Goal: Task Accomplishment & Management: Manage account settings

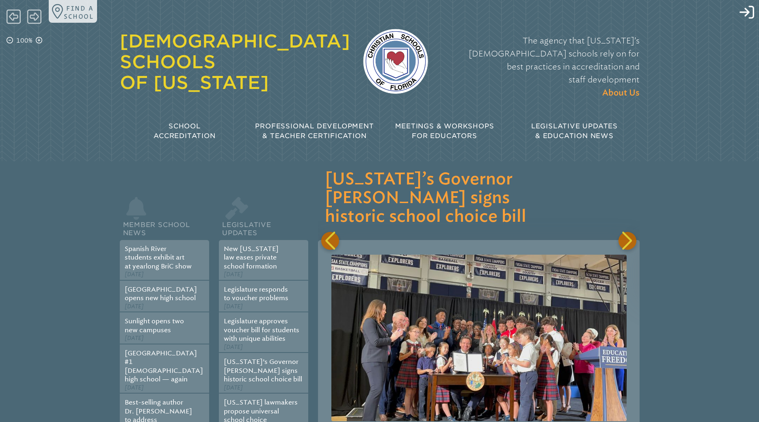
scroll to position [0, 2569]
click at [746, 11] on icon "Log in or Create Account" at bounding box center [746, 12] width 15 height 15
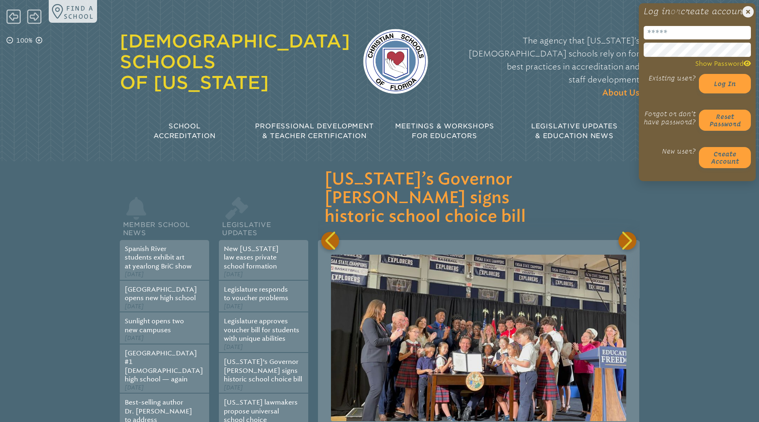
click at [692, 39] on input "email" at bounding box center [697, 32] width 107 height 13
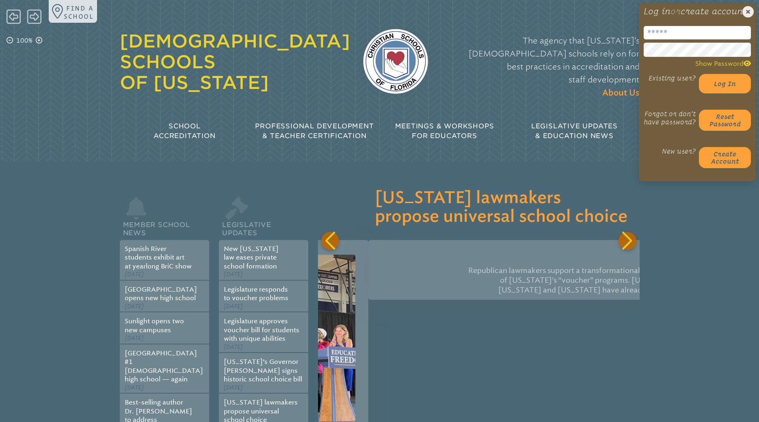
scroll to position [0, 2890]
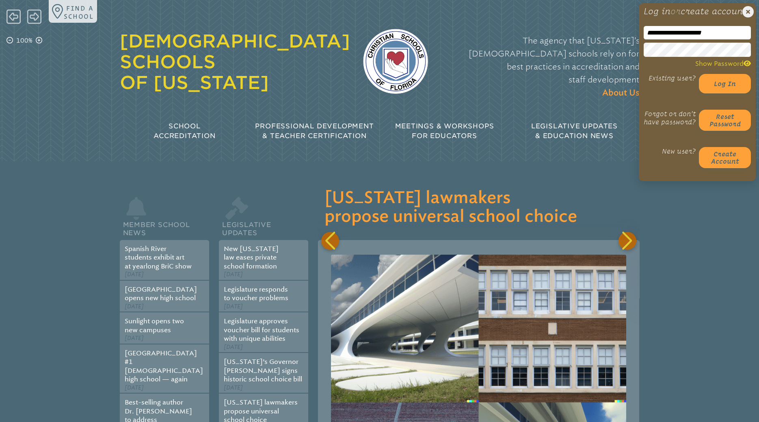
type input "**********"
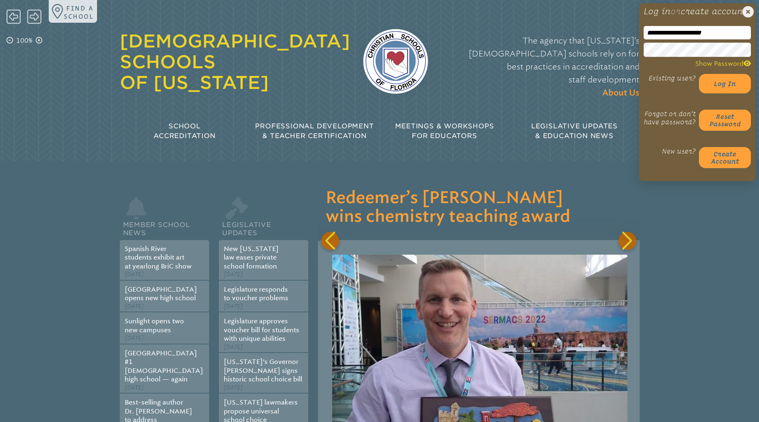
scroll to position [0, 3211]
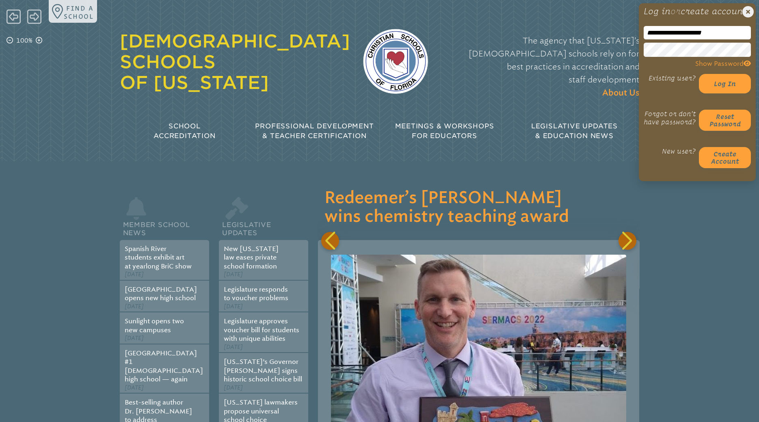
click at [744, 67] on icon at bounding box center [746, 63] width 7 height 6
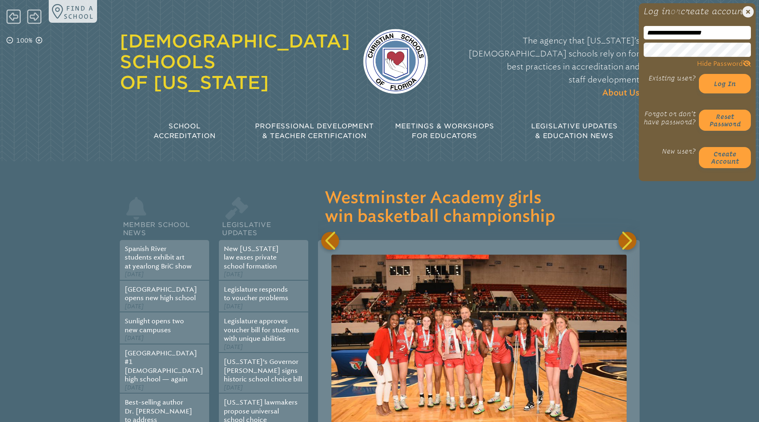
scroll to position [0, 3854]
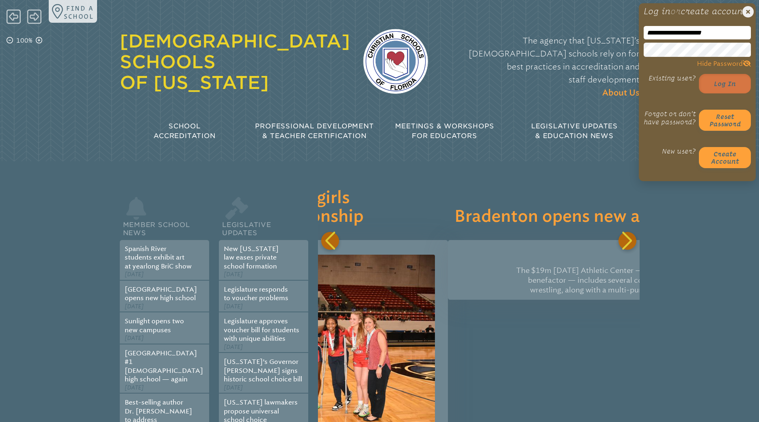
click at [726, 93] on button "Log in" at bounding box center [725, 83] width 52 height 19
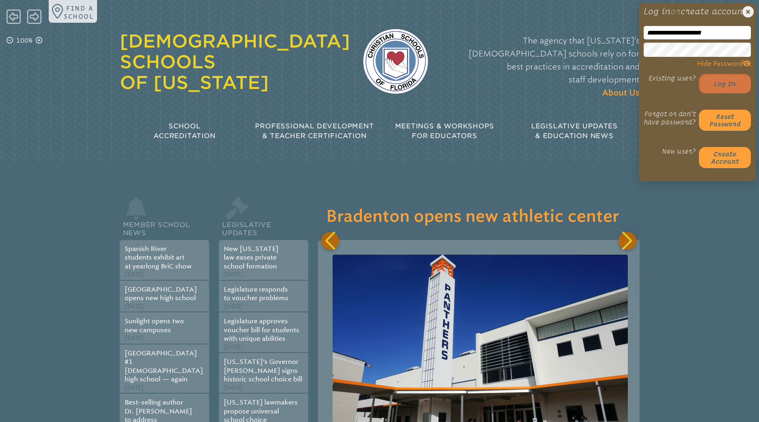
scroll to position [0, 4175]
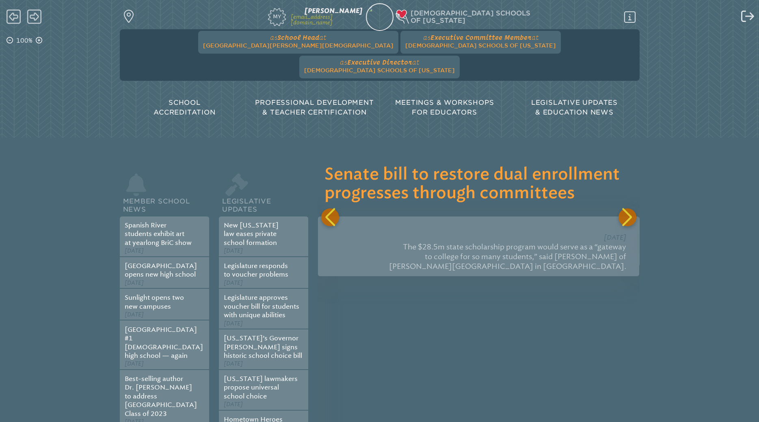
scroll to position [0, 5138]
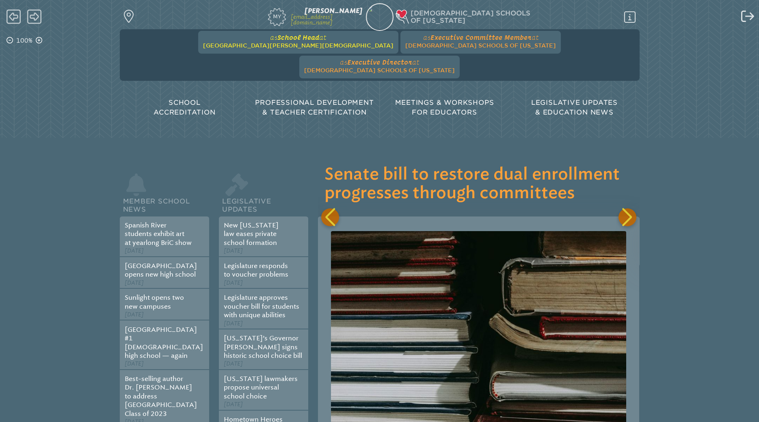
click at [251, 44] on span "[GEOGRAPHIC_DATA][PERSON_NAME][DEMOGRAPHIC_DATA]" at bounding box center [298, 45] width 190 height 6
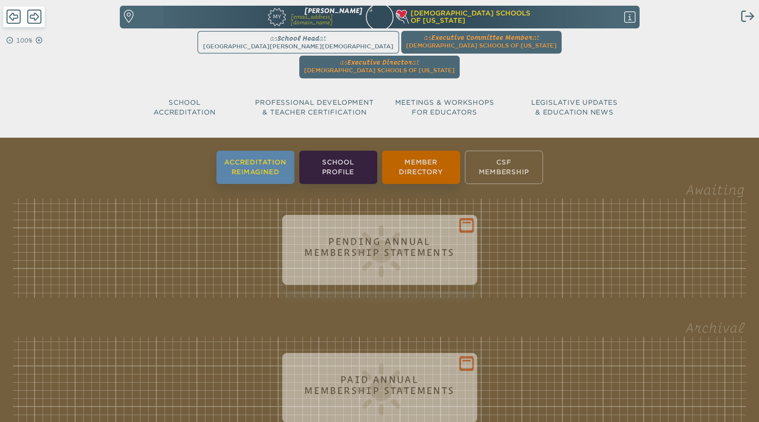
click at [274, 151] on li "Accreditation Reimagined" at bounding box center [255, 167] width 78 height 33
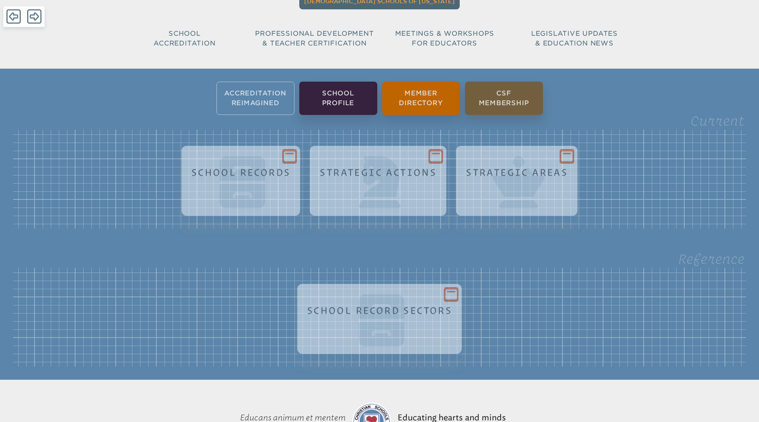
scroll to position [83, 0]
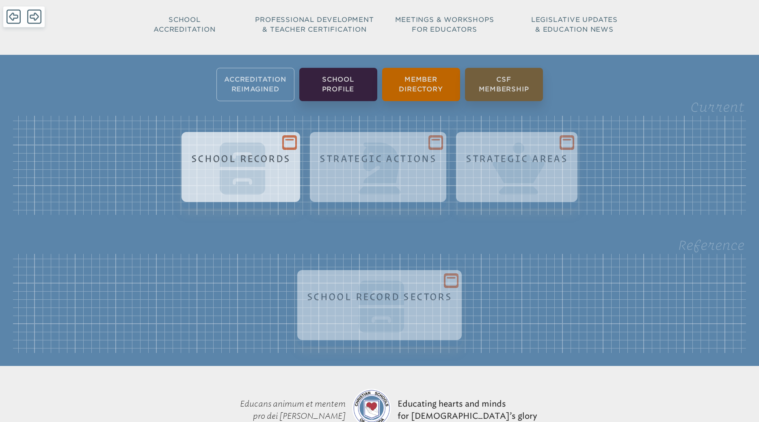
click at [246, 153] on h1 "School Records" at bounding box center [240, 158] width 99 height 11
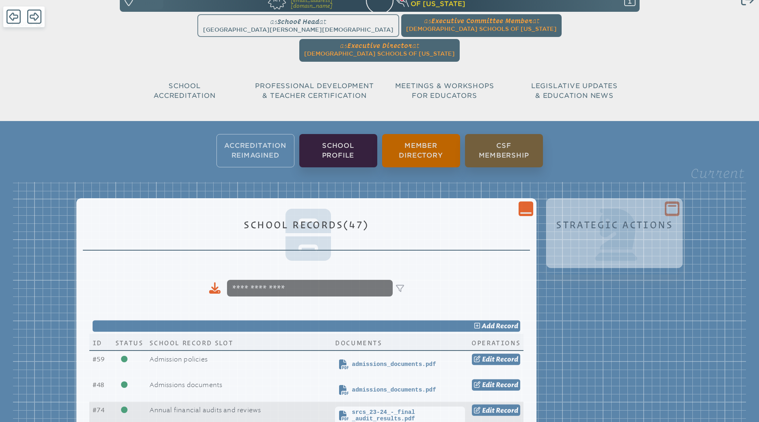
scroll to position [0, 0]
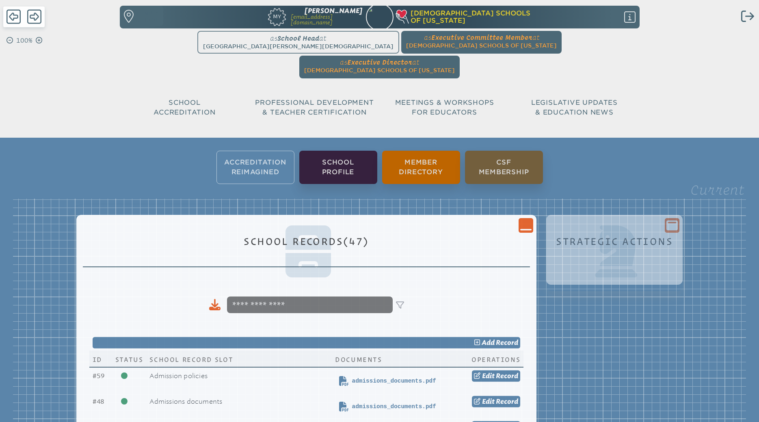
click at [525, 229] on icon at bounding box center [525, 230] width 11 height 2
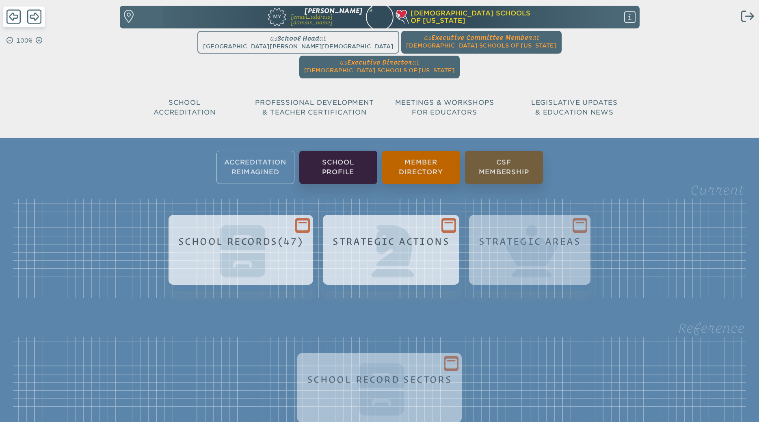
click at [444, 236] on h1 "Strategic Actions" at bounding box center [391, 241] width 117 height 11
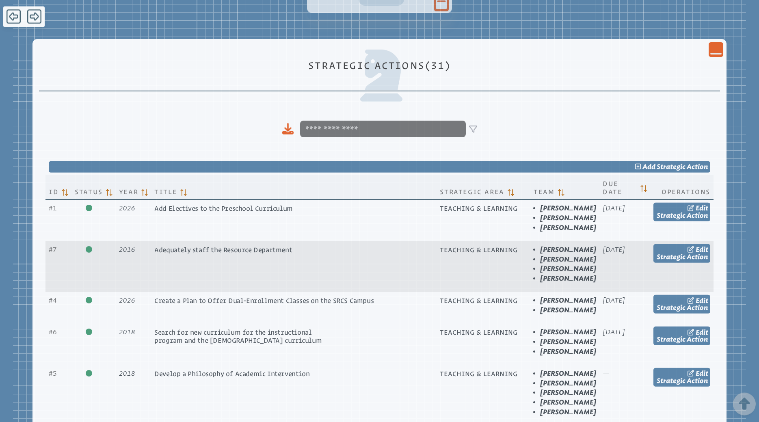
scroll to position [65, 0]
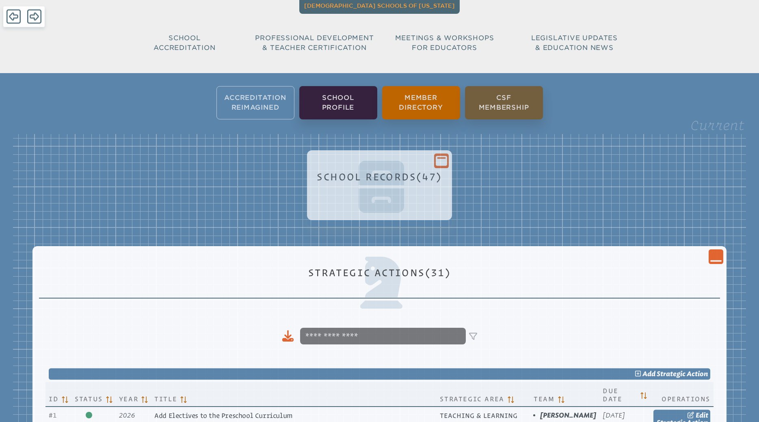
click at [719, 251] on icon "Close Console" at bounding box center [715, 256] width 11 height 11
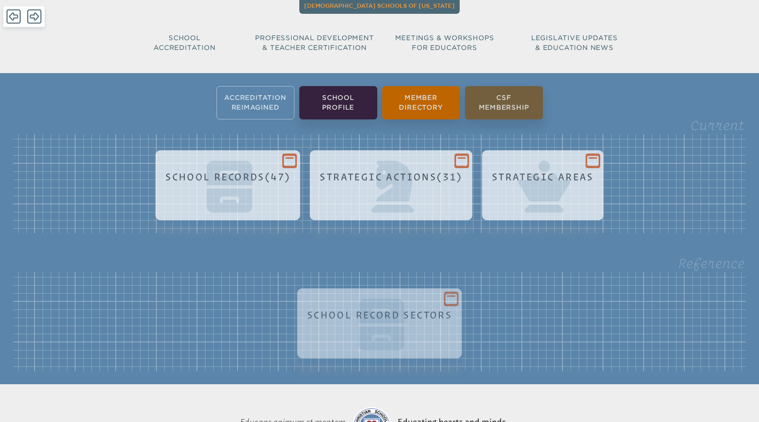
click at [569, 171] on h1 "Strategic Areas" at bounding box center [543, 176] width 102 height 11
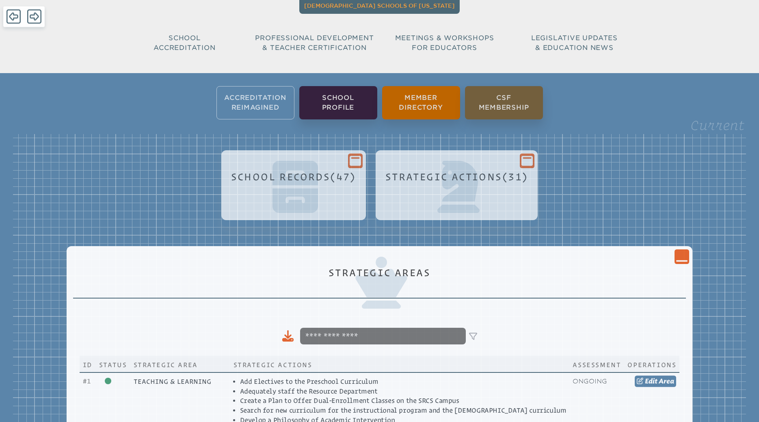
click at [676, 251] on icon "Close Console" at bounding box center [681, 256] width 11 height 11
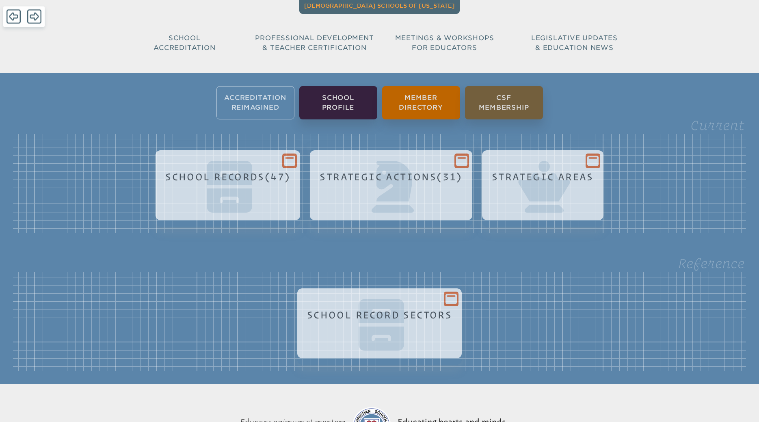
click at [453, 294] on icon at bounding box center [450, 299] width 11 height 10
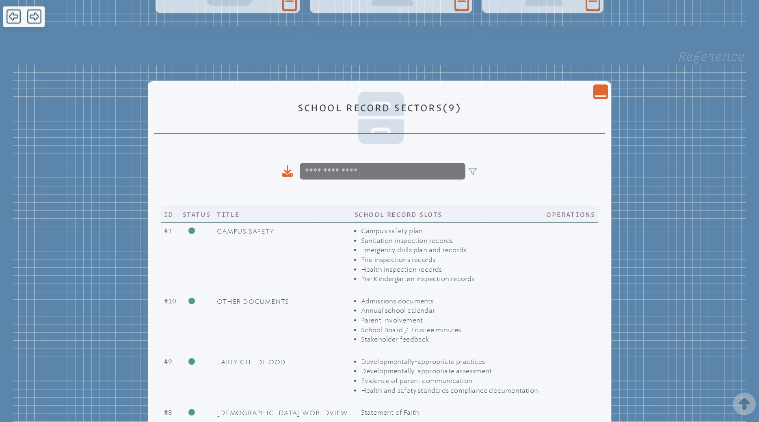
scroll to position [230, 0]
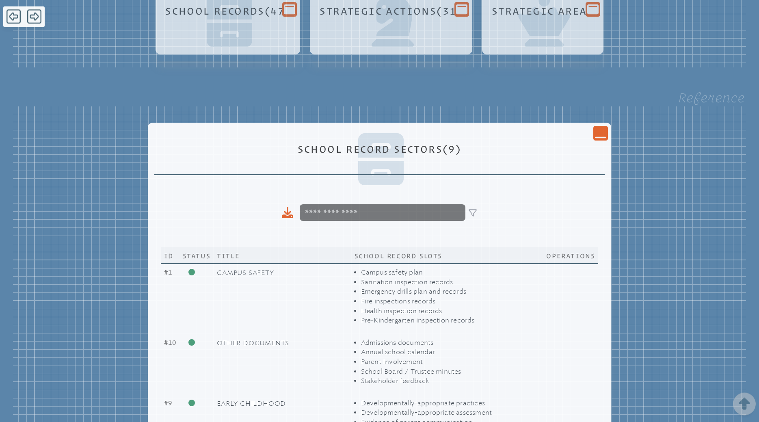
click at [600, 126] on div "Close Console" at bounding box center [600, 133] width 15 height 15
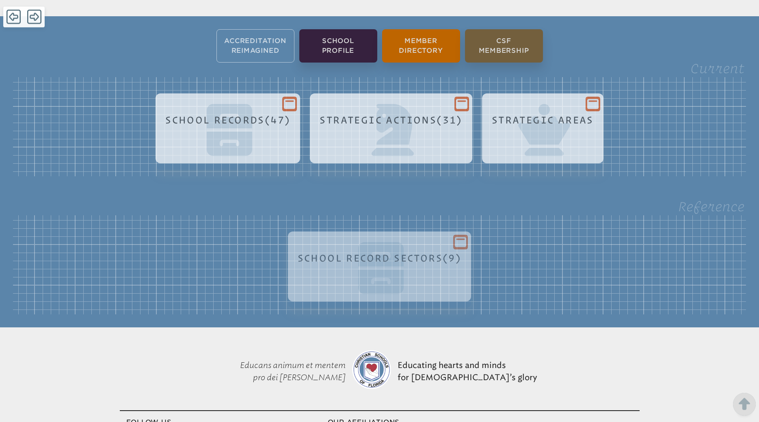
scroll to position [65, 0]
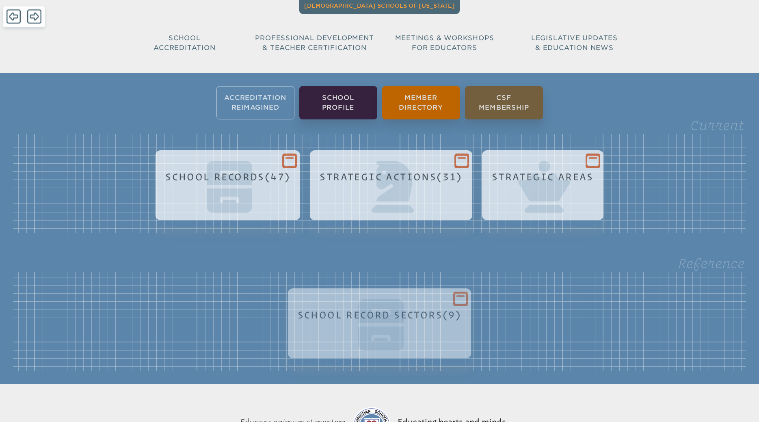
click at [253, 171] on h1 "School Records (47)" at bounding box center [227, 176] width 125 height 11
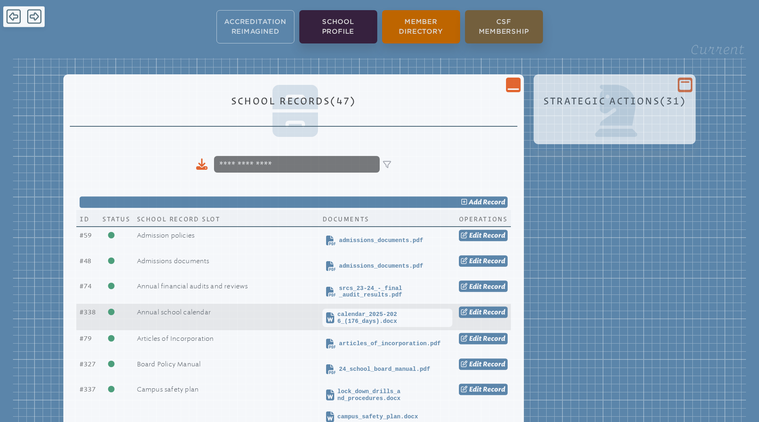
scroll to position [189, 0]
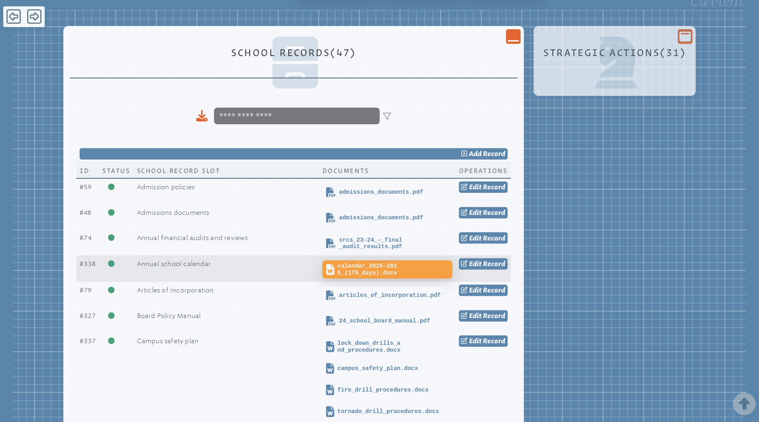
click at [347, 263] on span "calendar_2025-2026_(176_days).docx" at bounding box center [393, 269] width 112 height 13
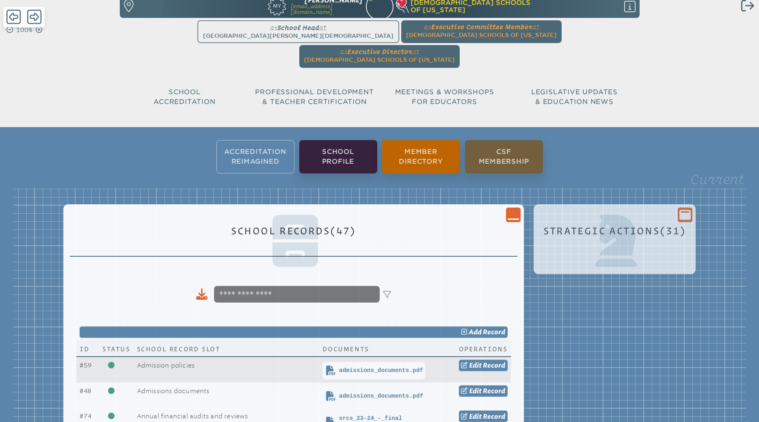
scroll to position [0, 0]
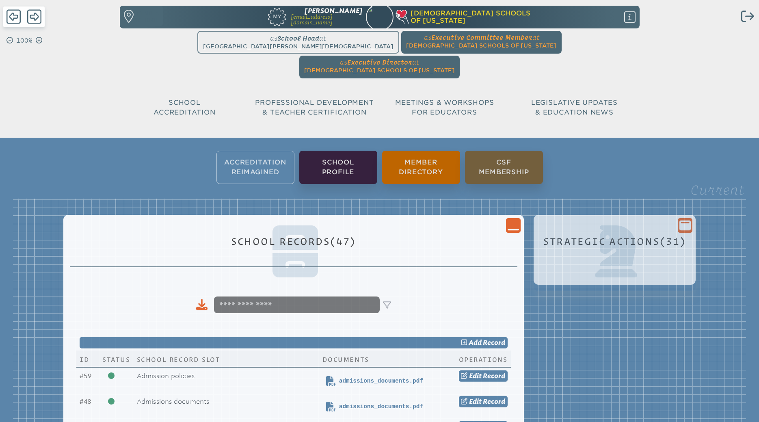
click at [508, 220] on icon "Close Console" at bounding box center [512, 225] width 11 height 11
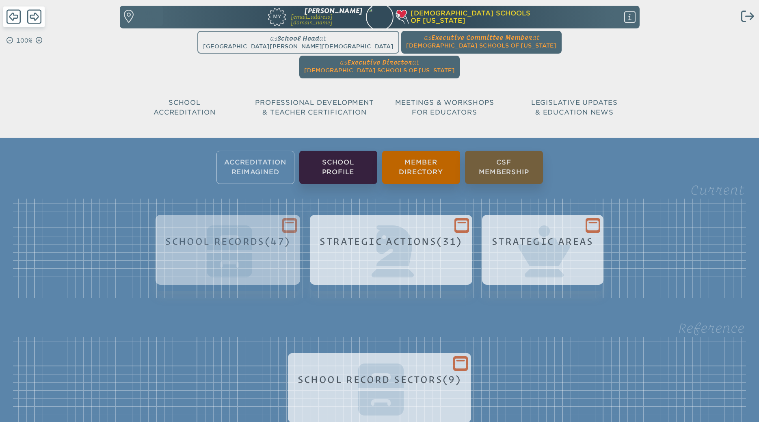
click at [302, 374] on h1 "School Record Sectors (9)" at bounding box center [380, 379] width 164 height 11
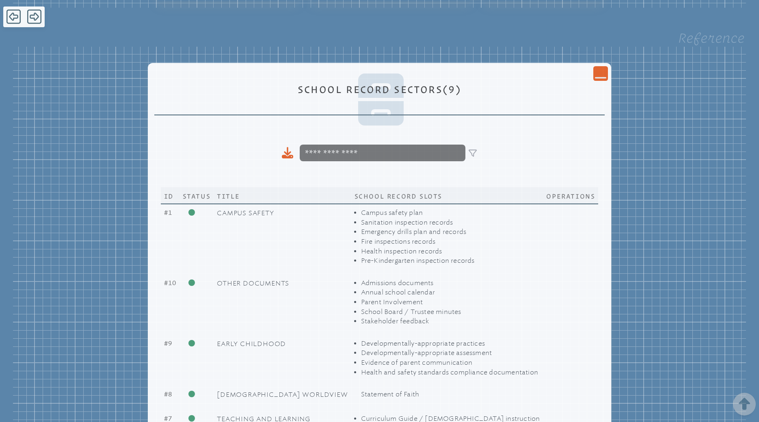
scroll to position [166, 0]
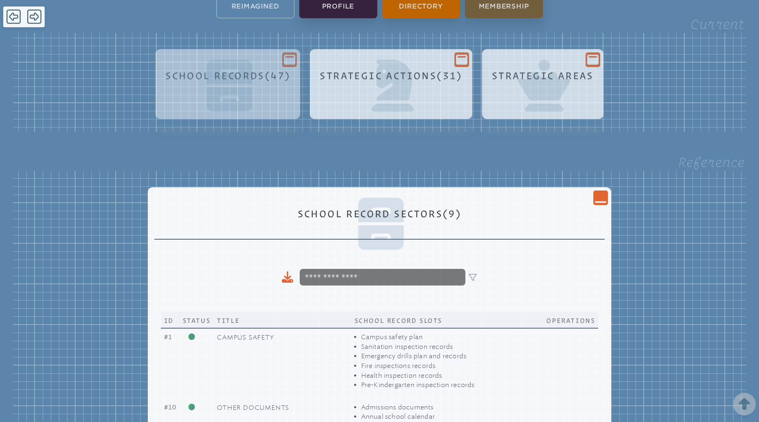
click at [596, 201] on icon at bounding box center [600, 202] width 11 height 2
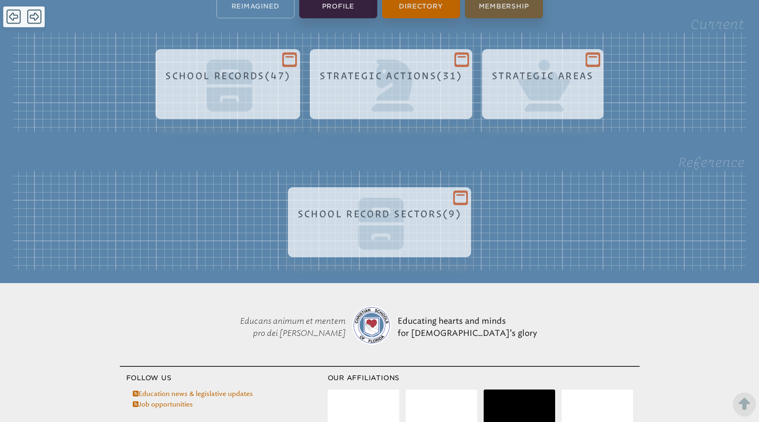
click at [251, 70] on h1 "School Records (47)" at bounding box center [227, 75] width 125 height 11
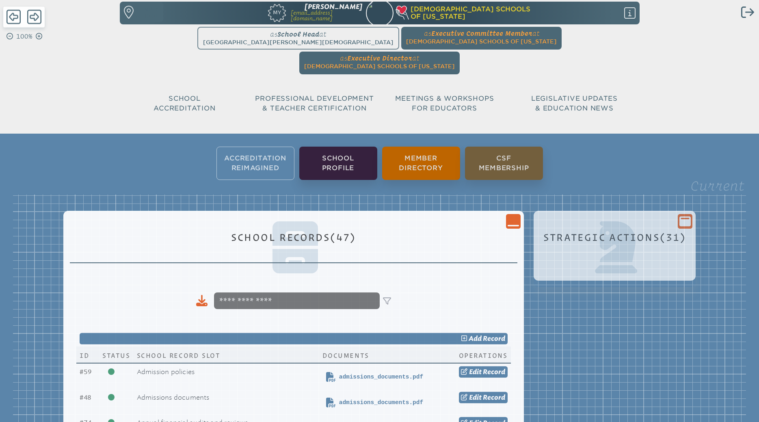
scroll to position [0, 0]
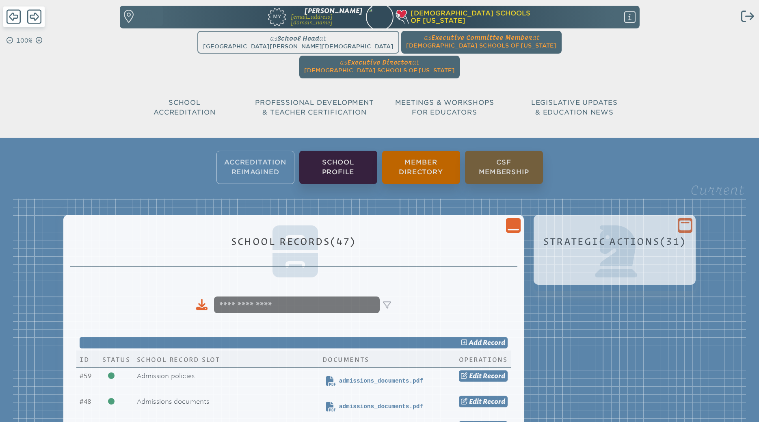
click at [511, 220] on icon "Close Console" at bounding box center [512, 225] width 11 height 11
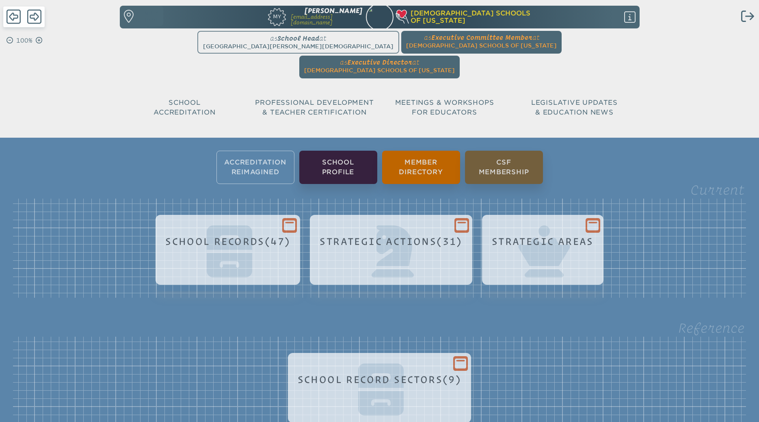
click at [225, 236] on div "School Records (47)" at bounding box center [228, 245] width 128 height 19
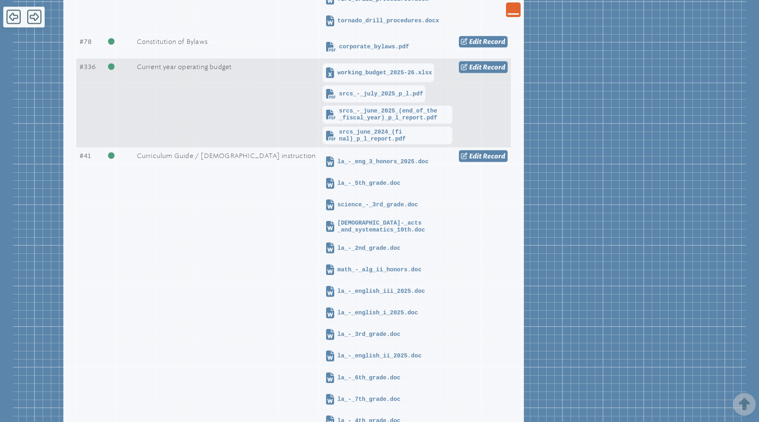
scroll to position [580, 0]
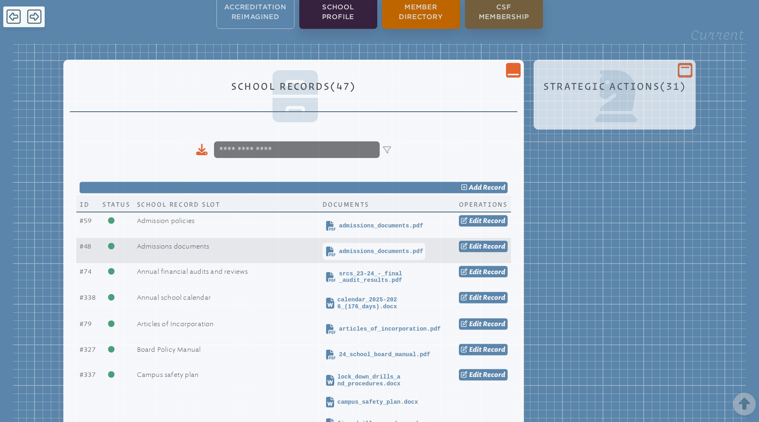
drag, startPoint x: 83, startPoint y: 220, endPoint x: -3, endPoint y: 189, distance: 91.3
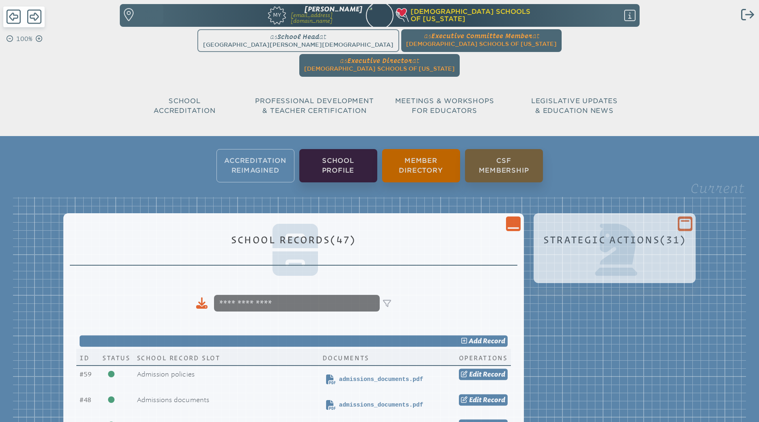
scroll to position [0, 0]
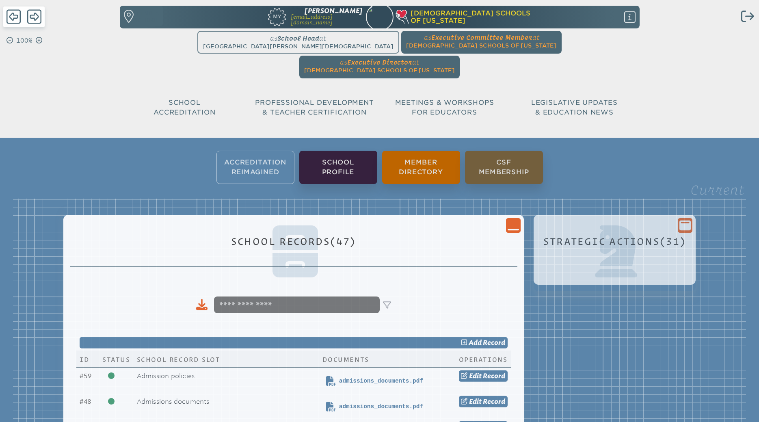
click at [508, 218] on div "Close Console" at bounding box center [513, 225] width 15 height 15
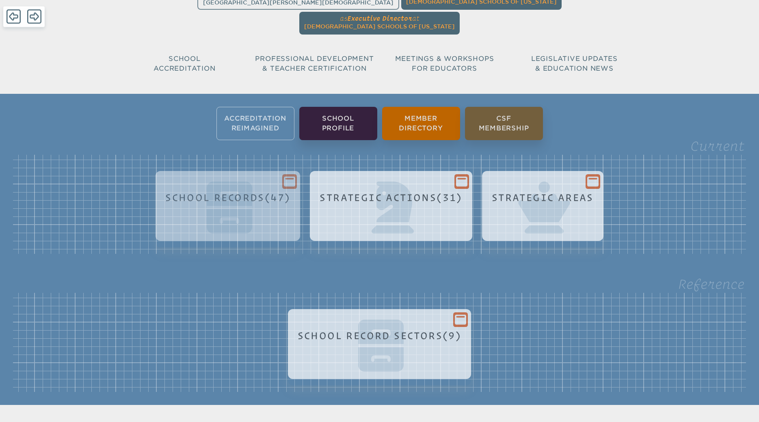
scroll to position [83, 0]
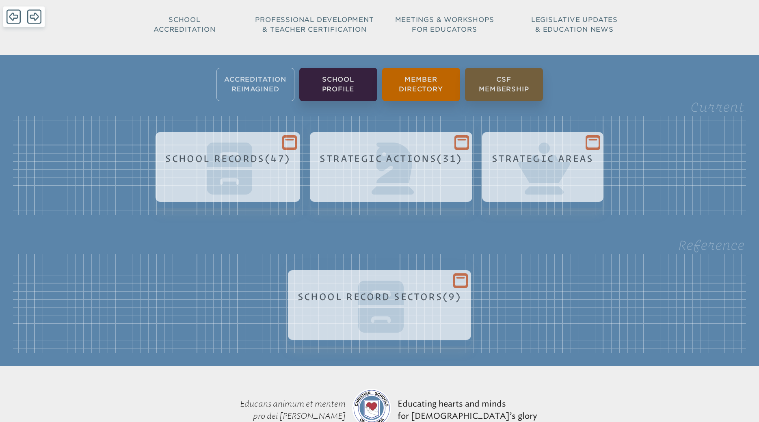
click at [246, 153] on h1 "School Records (47)" at bounding box center [227, 158] width 125 height 11
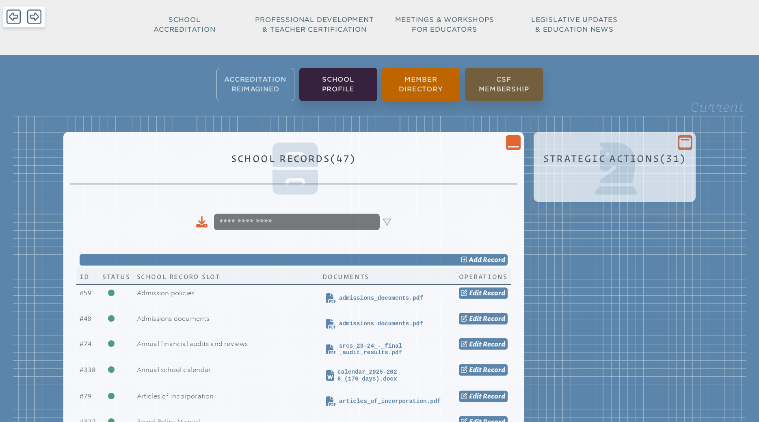
click at [510, 137] on icon "Close Console" at bounding box center [512, 142] width 11 height 11
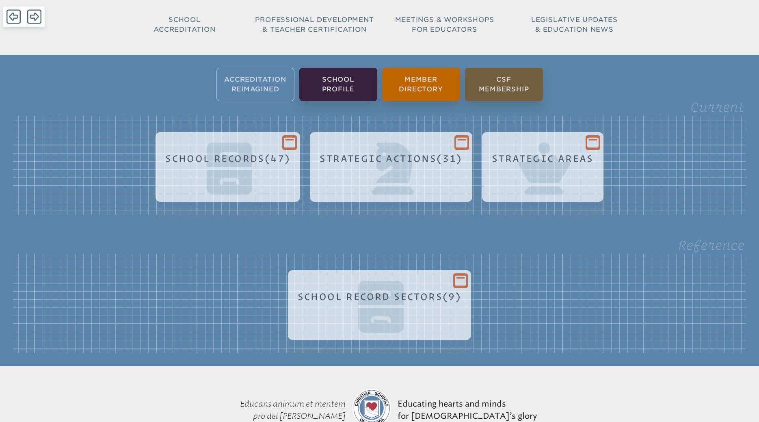
click at [400, 291] on h1 "School Record Sectors (9)" at bounding box center [380, 296] width 164 height 11
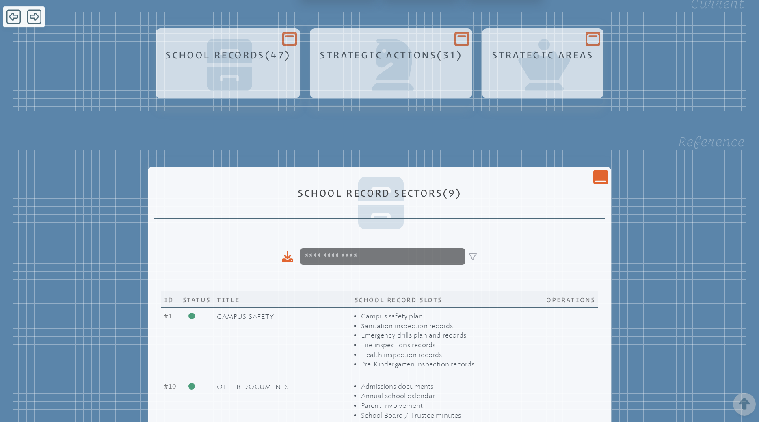
scroll to position [0, 0]
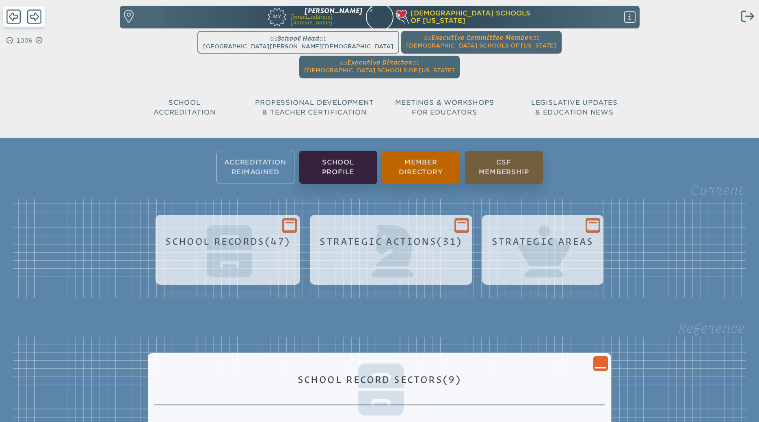
click at [597, 358] on icon "Close Console" at bounding box center [600, 363] width 11 height 11
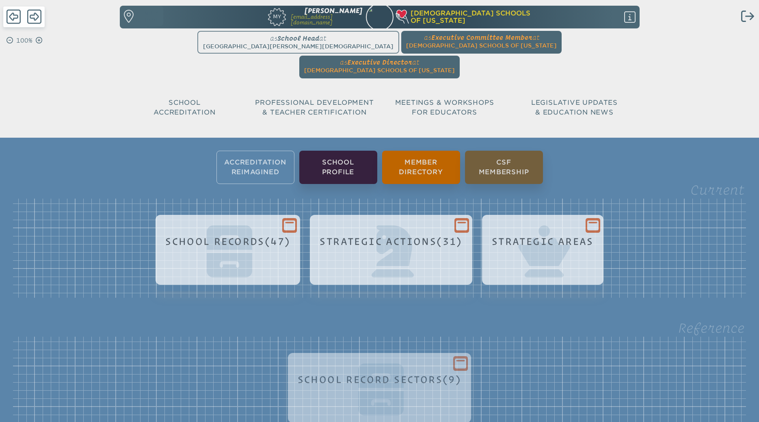
click at [286, 220] on icon at bounding box center [289, 225] width 11 height 11
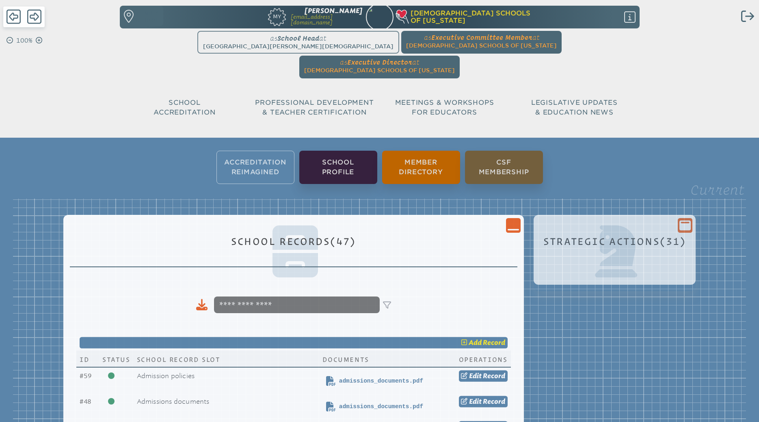
click at [477, 339] on span "add" at bounding box center [475, 343] width 13 height 8
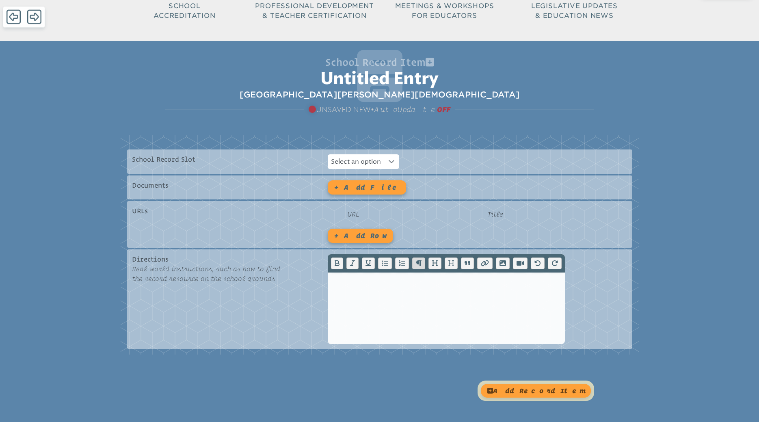
scroll to position [124, 0]
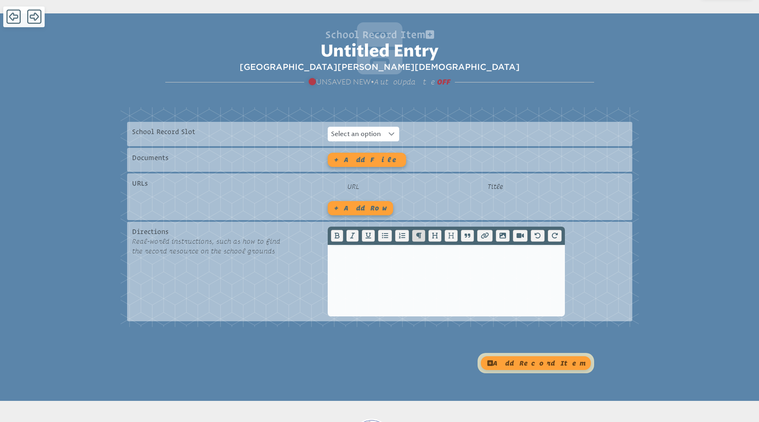
click at [389, 131] on icon at bounding box center [391, 134] width 6 height 6
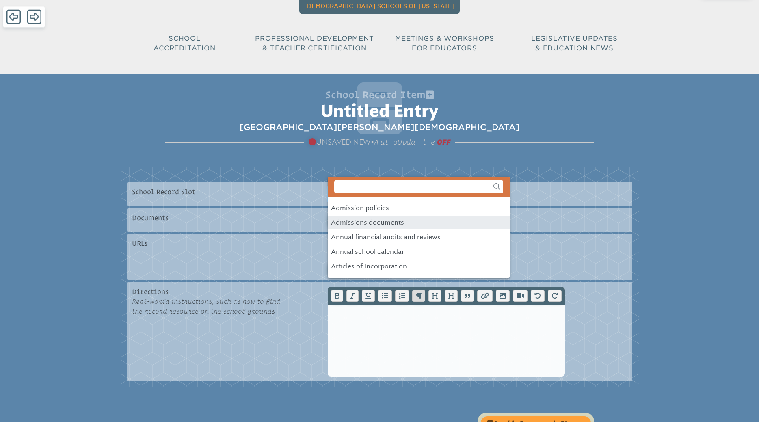
scroll to position [0, 0]
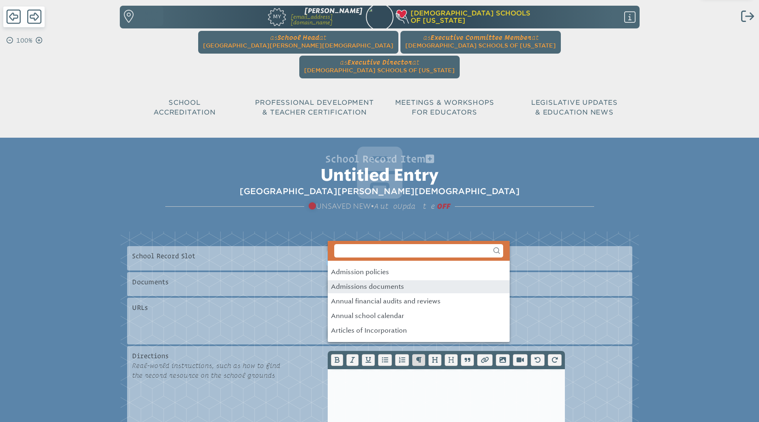
click at [248, 298] on div "URLs URL Title + Add row" at bounding box center [379, 321] width 505 height 47
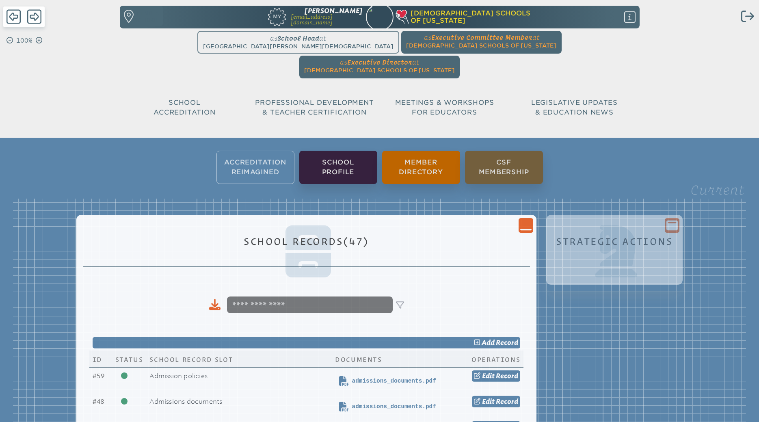
click at [523, 220] on icon "Close Console" at bounding box center [525, 225] width 11 height 11
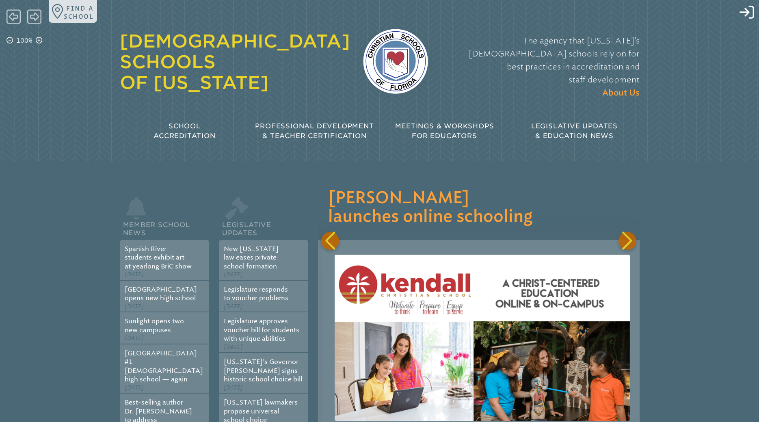
scroll to position [0, 16378]
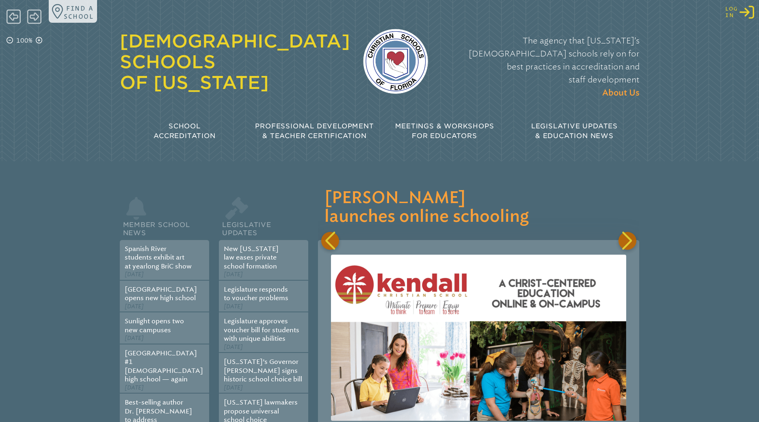
click at [748, 15] on icon "Log in or Create Account" at bounding box center [746, 12] width 15 height 15
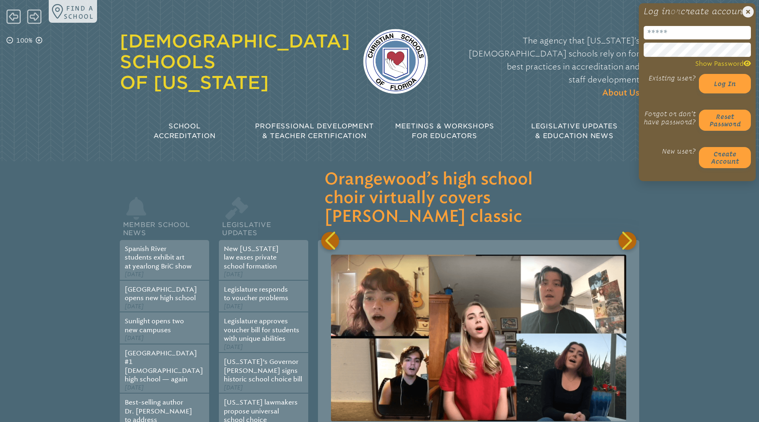
click at [680, 39] on input "email" at bounding box center [697, 32] width 107 height 13
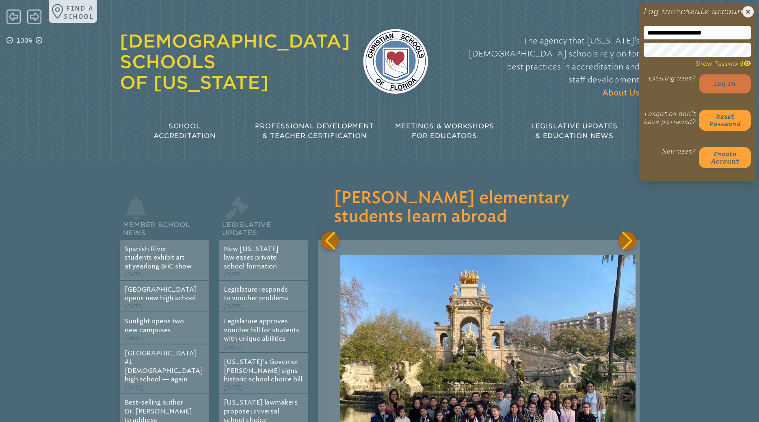
type input "**********"
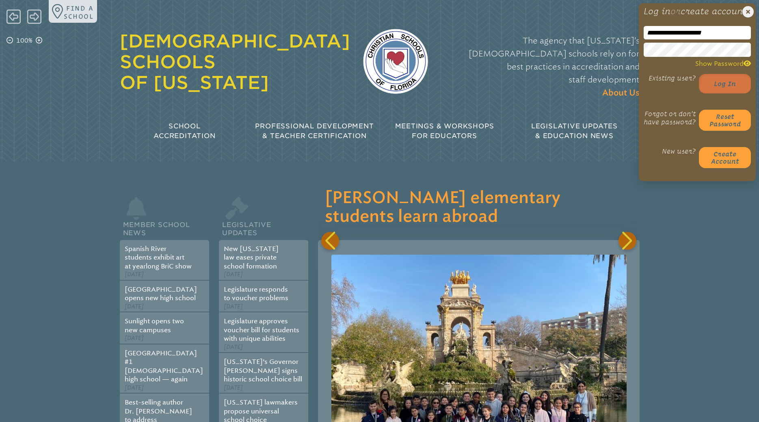
click at [723, 93] on button "Log in" at bounding box center [725, 83] width 52 height 19
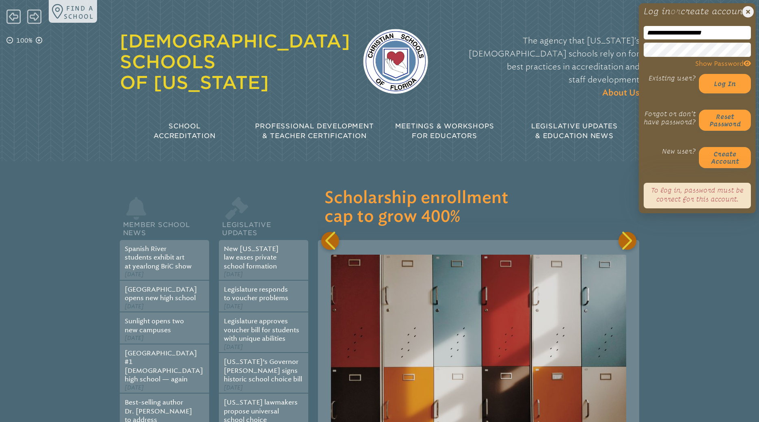
click at [748, 66] on icon at bounding box center [746, 63] width 7 height 6
click at [728, 93] on button "Log in" at bounding box center [725, 83] width 52 height 19
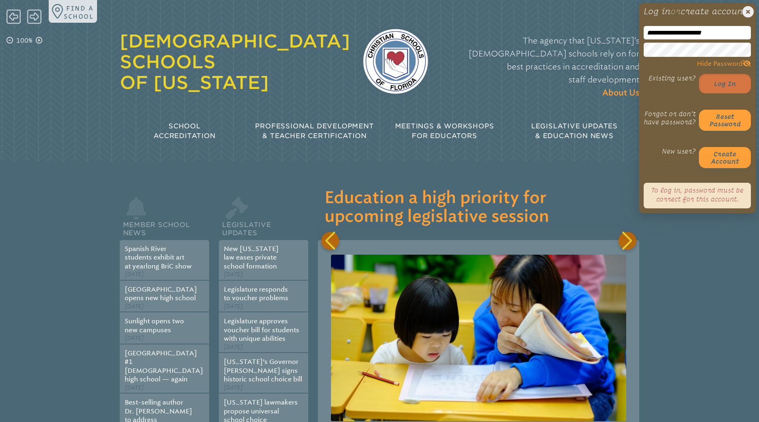
click at [730, 93] on button "Log in" at bounding box center [725, 83] width 52 height 19
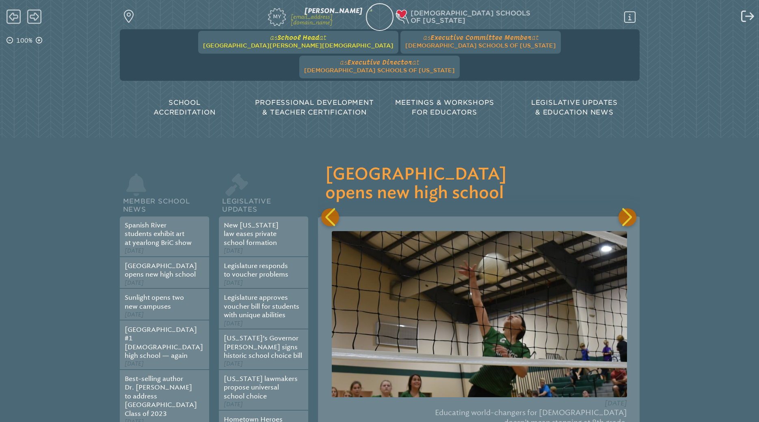
scroll to position [0, 16378]
click at [265, 44] on span "[GEOGRAPHIC_DATA][PERSON_NAME][DEMOGRAPHIC_DATA]" at bounding box center [298, 45] width 190 height 6
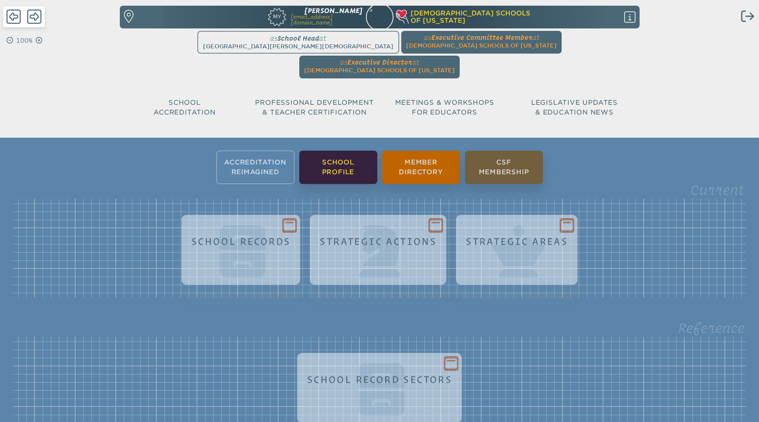
click at [322, 151] on li "School Profile" at bounding box center [338, 167] width 78 height 33
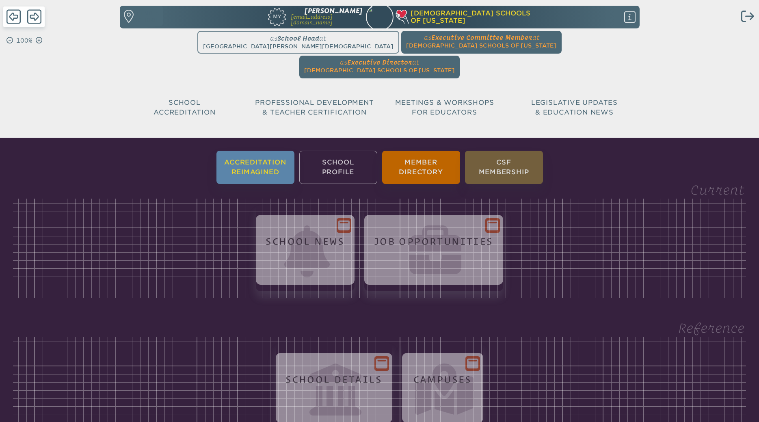
click at [255, 151] on li "Accreditation Reimagined" at bounding box center [255, 167] width 78 height 33
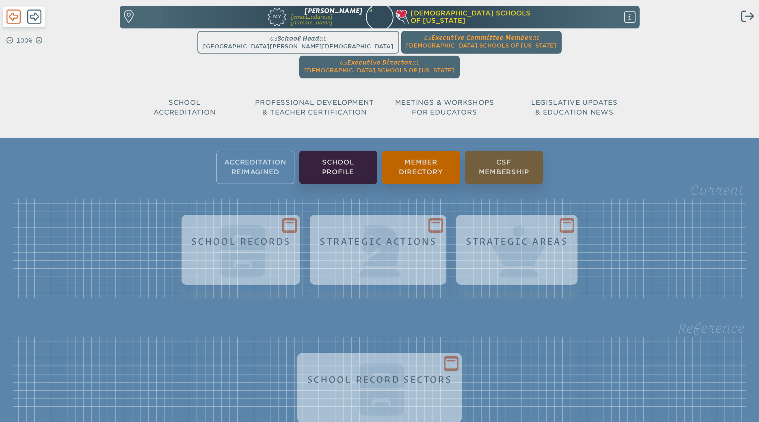
click at [15, 19] on icon at bounding box center [13, 17] width 14 height 14
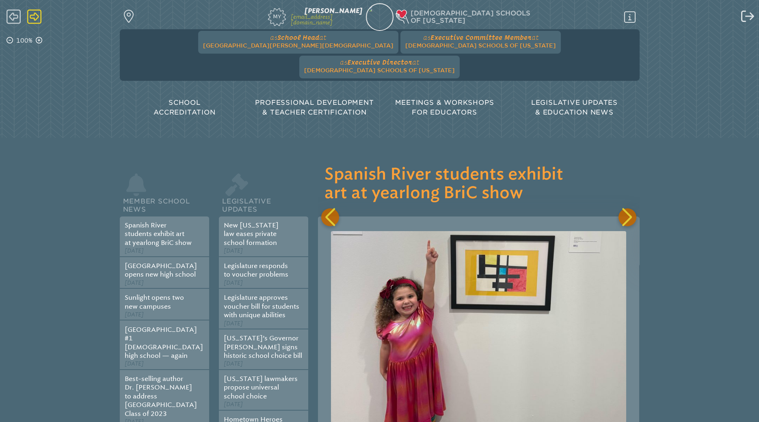
click at [30, 17] on icon at bounding box center [34, 17] width 14 height 14
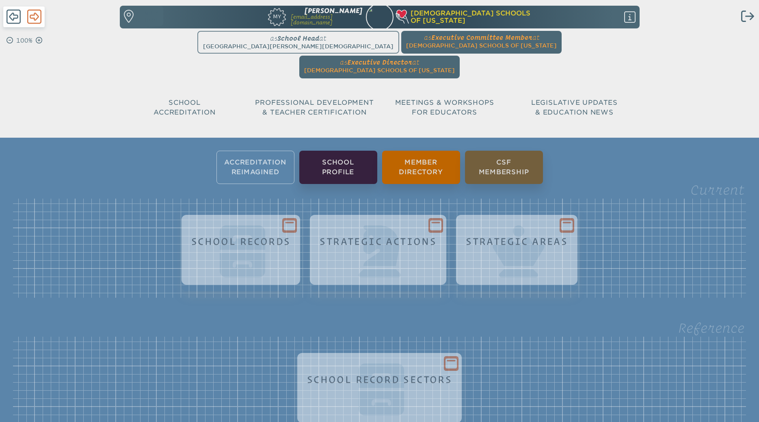
click at [30, 17] on icon at bounding box center [34, 17] width 14 height 14
